Goal: Check status: Check status

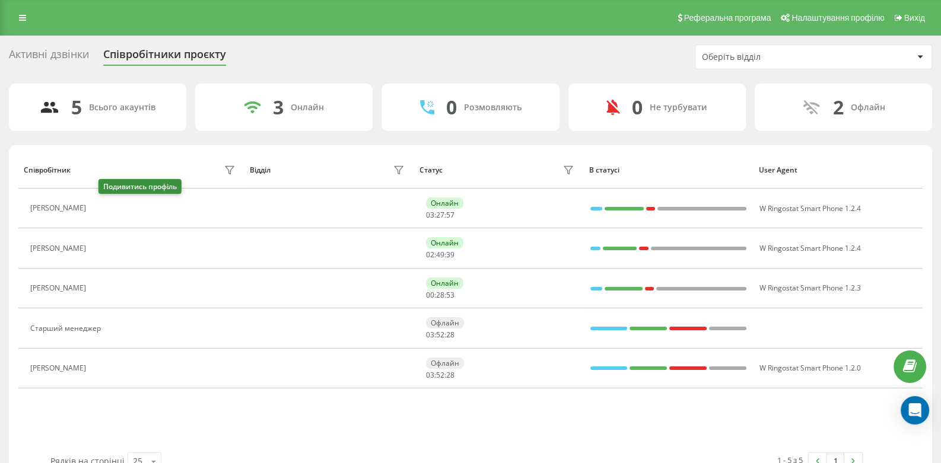
click at [106, 209] on button at bounding box center [99, 210] width 14 height 17
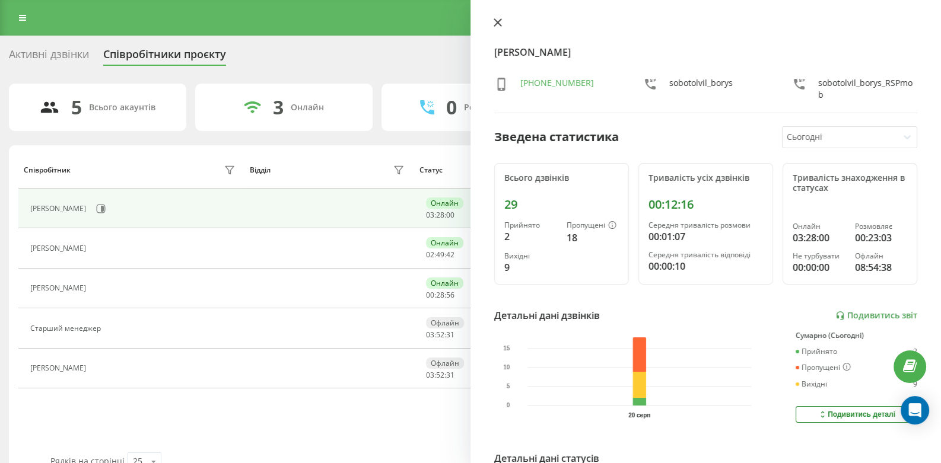
click at [498, 21] on icon at bounding box center [497, 22] width 7 height 7
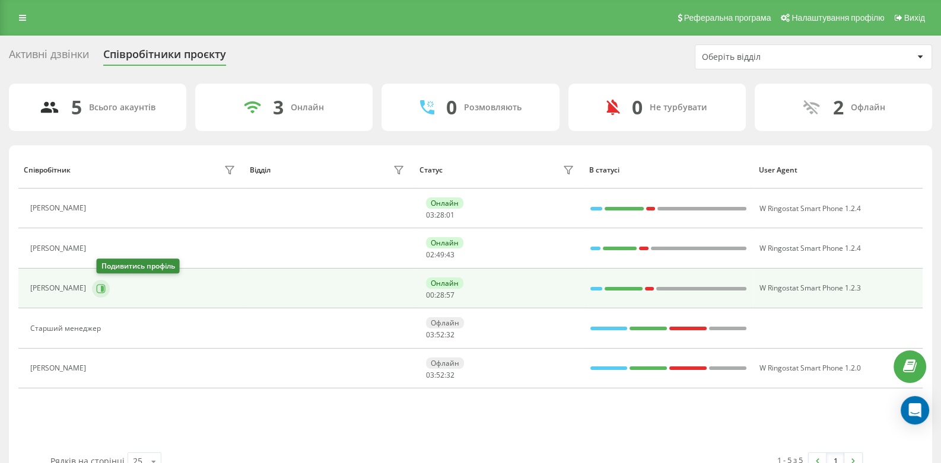
click at [100, 287] on icon at bounding box center [100, 288] width 9 height 9
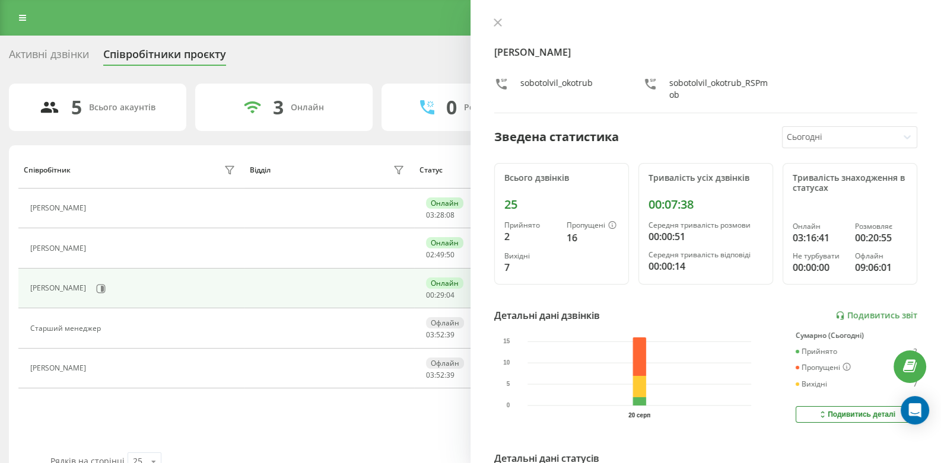
click at [497, 15] on div "[PERSON_NAME] Окотруб sobotolvil_okotrub sobotolvil_okotrub_RSPmob Зведена стат…" at bounding box center [705, 231] width 470 height 463
click at [498, 23] on icon at bounding box center [497, 22] width 7 height 7
